Goal: Transaction & Acquisition: Obtain resource

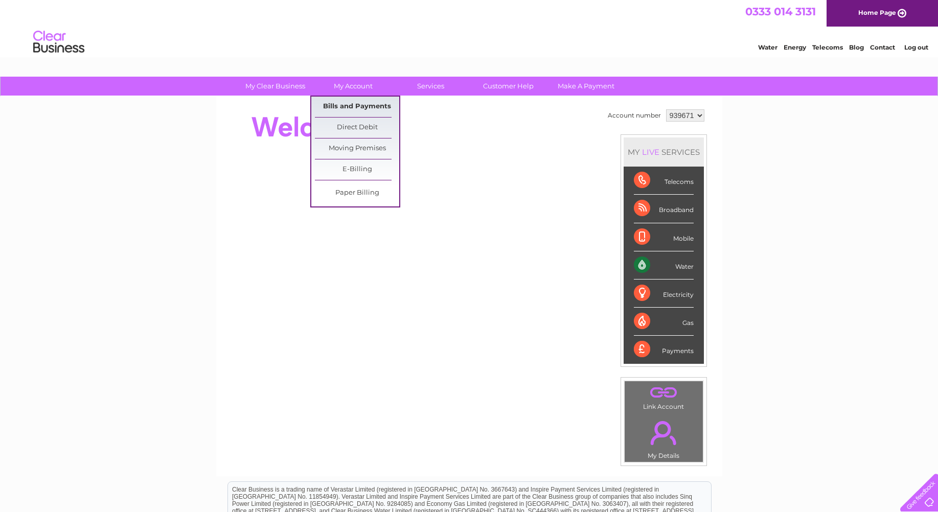
click at [346, 108] on link "Bills and Payments" at bounding box center [357, 107] width 84 height 20
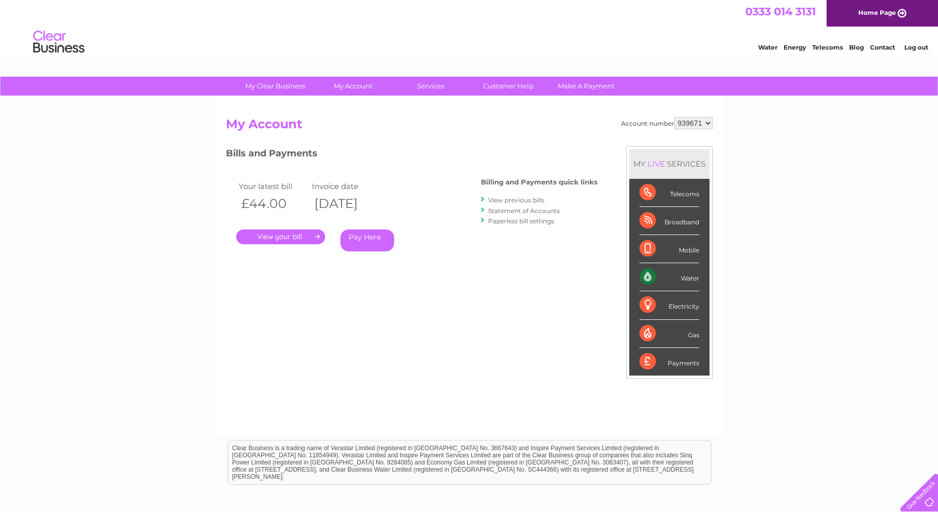
click at [286, 236] on link "." at bounding box center [280, 236] width 89 height 15
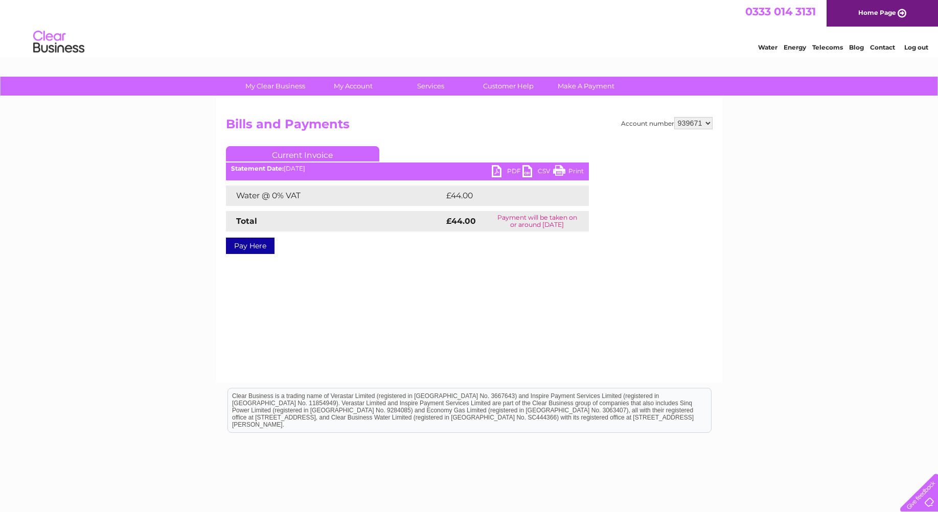
click at [493, 173] on link "PDF" at bounding box center [507, 172] width 31 height 15
